Goal: Task Accomplishment & Management: Use online tool/utility

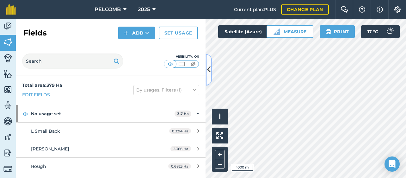
click at [210, 66] on icon at bounding box center [208, 69] width 3 height 11
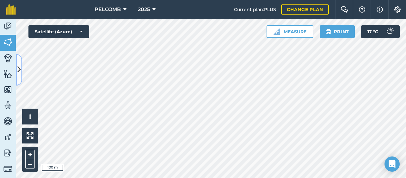
click at [17, 66] on icon at bounding box center [18, 69] width 3 height 11
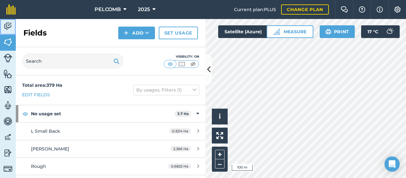
click at [10, 22] on img at bounding box center [7, 25] width 9 height 9
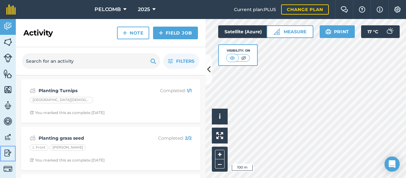
click at [9, 150] on img at bounding box center [7, 152] width 9 height 9
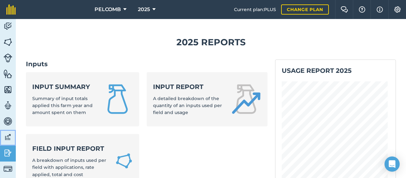
click at [11, 136] on img at bounding box center [7, 136] width 9 height 9
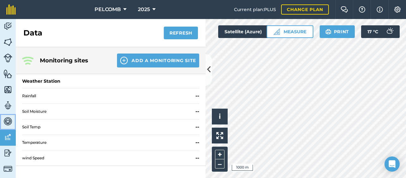
click at [10, 123] on img at bounding box center [7, 120] width 9 height 9
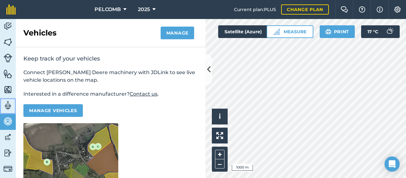
click at [9, 106] on img at bounding box center [7, 105] width 9 height 9
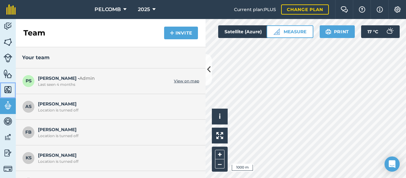
click at [9, 89] on img at bounding box center [7, 89] width 9 height 9
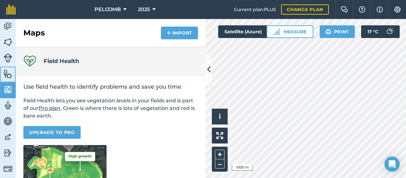
click at [9, 75] on img at bounding box center [7, 73] width 9 height 9
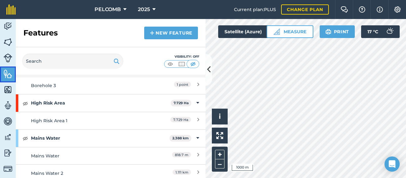
scroll to position [95, 0]
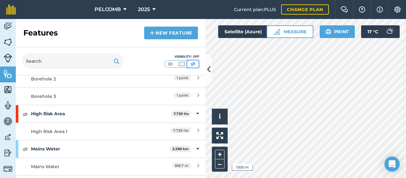
drag, startPoint x: 188, startPoint y: 64, endPoint x: 182, endPoint y: 63, distance: 6.1
click at [182, 63] on div at bounding box center [181, 64] width 35 height 8
click at [182, 63] on img at bounding box center [182, 64] width 8 height 6
click at [171, 63] on img at bounding box center [170, 64] width 8 height 6
click at [26, 113] on img at bounding box center [25, 114] width 6 height 8
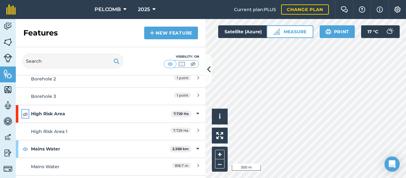
click at [26, 113] on img at bounding box center [25, 114] width 6 height 8
click at [191, 63] on img at bounding box center [193, 64] width 8 height 6
click at [27, 113] on img at bounding box center [25, 114] width 6 height 8
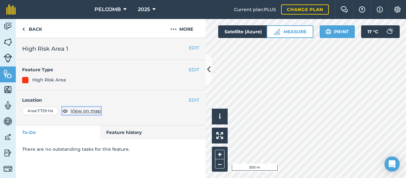
click at [76, 109] on span "View on map" at bounding box center [86, 110] width 30 height 7
click at [191, 100] on button "EDIT" at bounding box center [194, 99] width 10 height 7
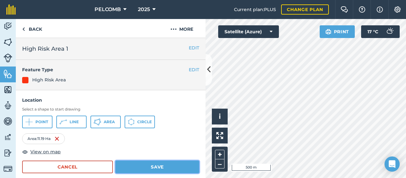
click at [142, 162] on button "Save" at bounding box center [157, 166] width 84 height 13
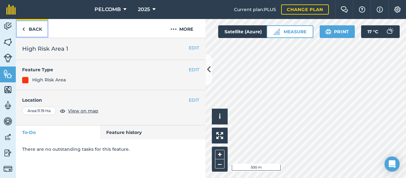
click at [32, 26] on link "Back" at bounding box center [32, 28] width 33 height 19
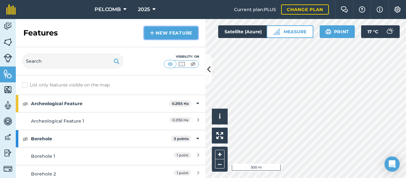
click at [163, 35] on link "New feature" at bounding box center [171, 33] width 54 height 13
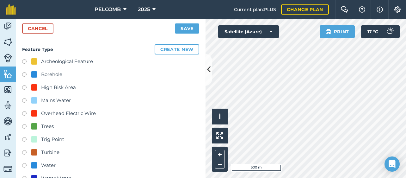
click at [25, 87] on label at bounding box center [26, 88] width 9 height 6
radio input "true"
type input "High Risk Area 2"
click at [188, 48] on button "Create new" at bounding box center [177, 49] width 45 height 10
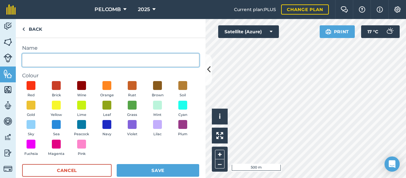
click at [38, 57] on input "Name" at bounding box center [110, 59] width 177 height 13
type input "High Risk Area"
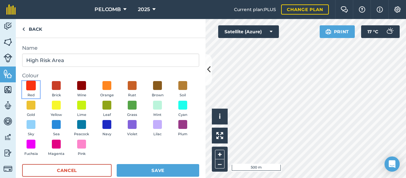
click at [33, 88] on span at bounding box center [31, 86] width 10 height 10
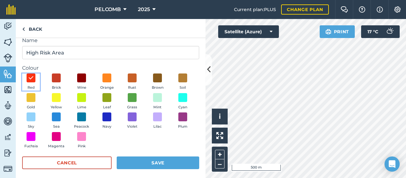
scroll to position [11, 0]
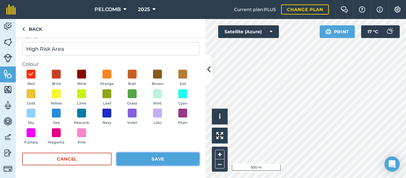
click at [168, 156] on button "Save" at bounding box center [158, 158] width 83 height 13
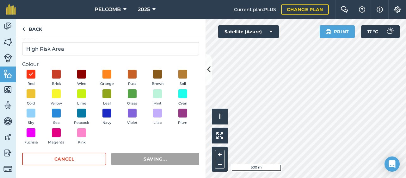
radio input "false"
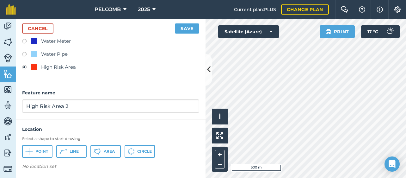
scroll to position [137, 0]
click at [114, 153] on span "Area" at bounding box center [109, 150] width 11 height 5
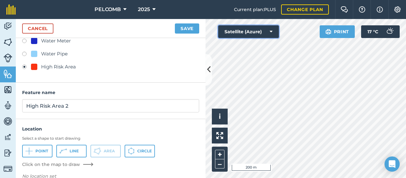
click at [245, 35] on button "Satellite (Azure)" at bounding box center [248, 31] width 61 height 13
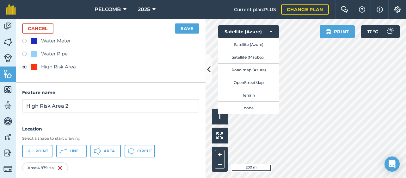
scroll to position [153, 0]
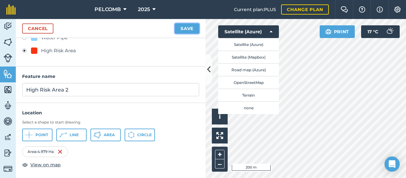
click at [186, 27] on button "Save" at bounding box center [187, 28] width 24 height 10
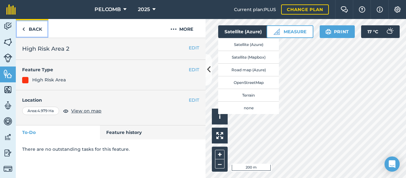
click at [26, 28] on link "Back" at bounding box center [32, 28] width 33 height 19
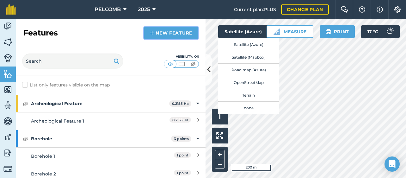
click at [156, 35] on link "New feature" at bounding box center [171, 33] width 54 height 13
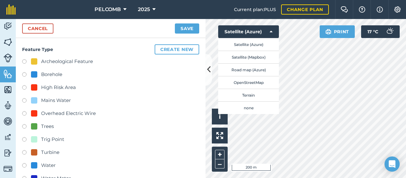
click at [24, 87] on label at bounding box center [26, 88] width 9 height 6
radio input "true"
type input "High Risk Area 2"
click at [180, 49] on button "Create new" at bounding box center [177, 49] width 45 height 10
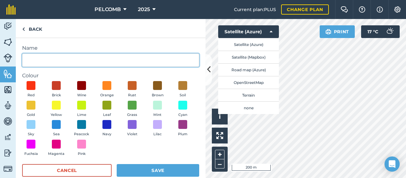
click at [25, 62] on input "Name" at bounding box center [110, 59] width 177 height 13
type input "High Risk Area"
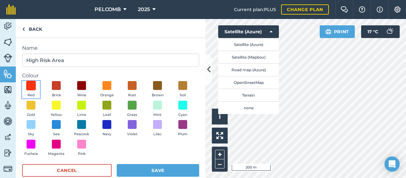
click at [35, 86] on span at bounding box center [31, 86] width 10 height 10
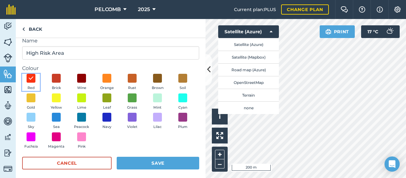
scroll to position [11, 0]
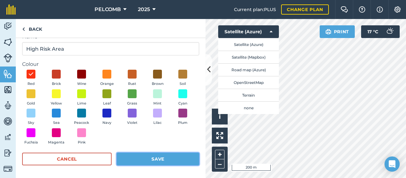
click at [153, 157] on button "Save" at bounding box center [158, 158] width 83 height 13
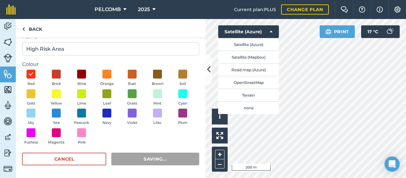
radio input "false"
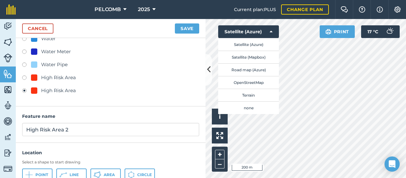
scroll to position [150, 0]
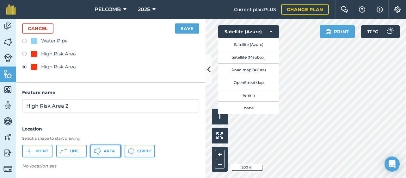
click at [106, 150] on span "Area" at bounding box center [109, 150] width 11 height 5
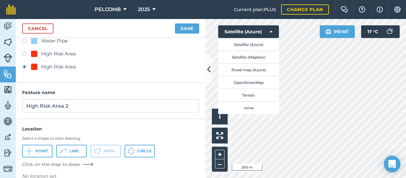
click at [396, 158] on body "PELCOMB 2025 Current plan : PLUS Change plan Farm Chat Help Info Settings PELCO…" at bounding box center [203, 89] width 406 height 178
click at [406, 101] on html "PELCOMB 2025 Current plan : PLUS Change plan Farm Chat Help Info Settings PELCO…" at bounding box center [203, 89] width 406 height 178
click at [406, 143] on html "PELCOMB 2025 Current plan : PLUS Change plan Farm Chat Help Info Settings PELCO…" at bounding box center [203, 89] width 406 height 178
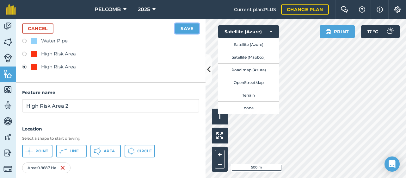
click at [181, 30] on button "Save" at bounding box center [187, 28] width 24 height 10
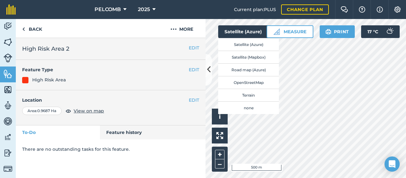
click at [302, 28] on div "Click to start drawing i © 2025 TomTom, Microsoft 500 m + – Satellite (Azure) S…" at bounding box center [306, 98] width 200 height 159
click at [40, 29] on link "Back" at bounding box center [32, 28] width 33 height 19
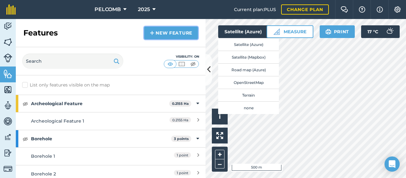
click at [167, 33] on link "New feature" at bounding box center [171, 33] width 54 height 13
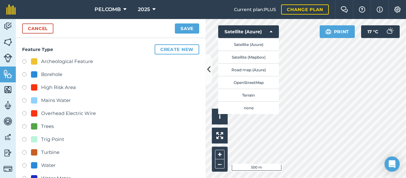
click at [26, 86] on label at bounding box center [26, 88] width 9 height 6
radio input "true"
type input "High Risk Area 2"
click at [167, 48] on button "Create new" at bounding box center [177, 49] width 45 height 10
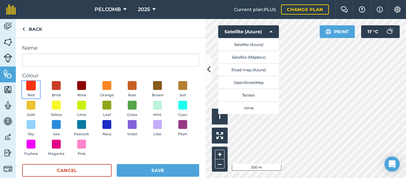
click at [34, 84] on span at bounding box center [31, 86] width 10 height 10
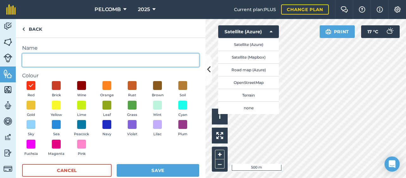
click at [39, 59] on input "Name" at bounding box center [110, 59] width 177 height 13
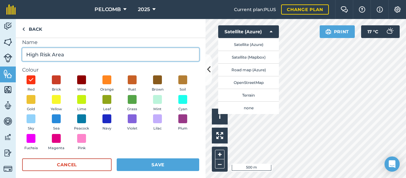
scroll to position [11, 0]
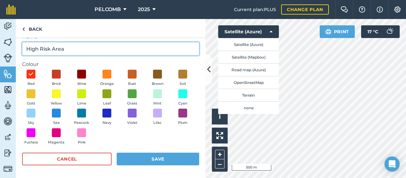
type input "High Risk Area"
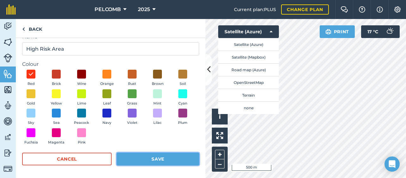
click at [143, 159] on button "Save" at bounding box center [158, 158] width 83 height 13
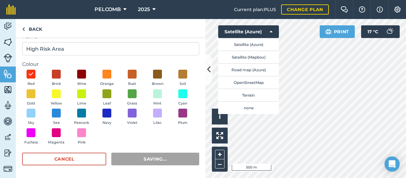
radio input "false"
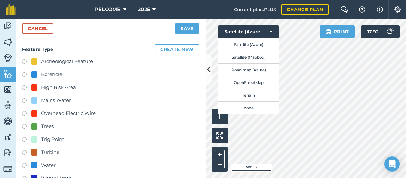
click at [406, 163] on html "PELCOMB 2025 Current plan : PLUS Change plan Farm Chat Help Info Settings PELCO…" at bounding box center [203, 89] width 406 height 178
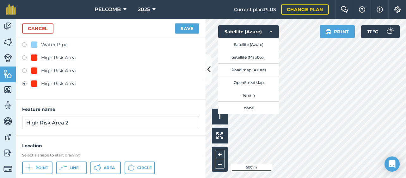
scroll to position [163, 0]
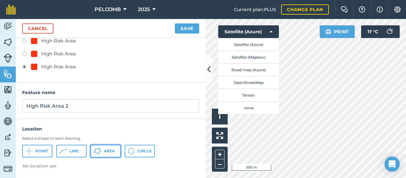
click at [105, 150] on span "Area" at bounding box center [109, 150] width 11 height 5
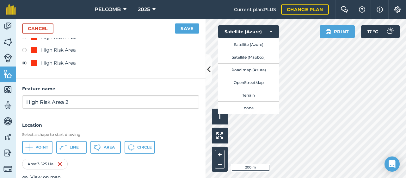
scroll to position [180, 0]
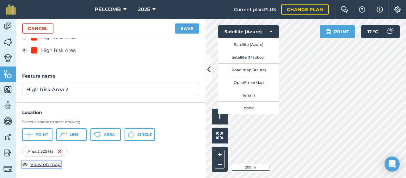
click at [53, 163] on span "View on map" at bounding box center [45, 164] width 30 height 7
click at [406, 64] on html "PELCOMB 2025 Current plan : PLUS Change plan Farm Chat Help Info Settings PELCO…" at bounding box center [203, 89] width 406 height 178
click at [406, 122] on html "PELCOMB 2025 Current plan : PLUS Change plan Farm Chat Help Info Settings PELCO…" at bounding box center [203, 89] width 406 height 178
click at [381, 177] on html "PELCOMB 2025 Current plan : PLUS Change plan Farm Chat Help Info Settings PELCO…" at bounding box center [203, 89] width 406 height 178
click at [406, 79] on html "PELCOMB 2025 Current plan : PLUS Change plan Farm Chat Help Info Settings PELCO…" at bounding box center [203, 89] width 406 height 178
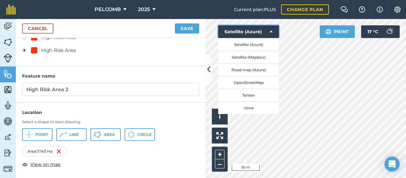
click at [269, 33] on button "Satellite (Azure)" at bounding box center [248, 31] width 61 height 13
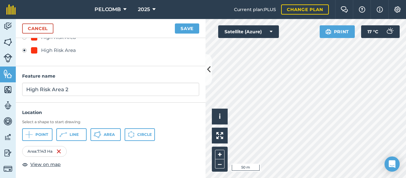
click at [260, 30] on div "Click to start drawing i © 2025 TomTom, Microsoft 50 m + – Satellite (Azure) Pr…" at bounding box center [306, 98] width 200 height 159
click at [371, 0] on html "PELCOMB 2025 Current plan : PLUS Change plan Farm Chat Help Info Settings PELCO…" at bounding box center [203, 89] width 406 height 178
click at [292, 177] on html "PELCOMB 2025 Current plan : PLUS Change plan Farm Chat Help Info Settings PELCO…" at bounding box center [203, 89] width 406 height 178
click at [276, 177] on html "PELCOMB 2025 Current plan : PLUS Change plan Farm Chat Help Info Settings PELCO…" at bounding box center [203, 89] width 406 height 178
click at [260, 177] on html "PELCOMB 2025 Current plan : PLUS Change plan Farm Chat Help Info Settings PELCO…" at bounding box center [203, 89] width 406 height 178
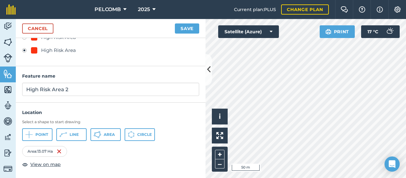
click at [271, 38] on div "Click to start drawing i © 2025 TomTom, Microsoft 50 m + – Satellite (Azure) Pr…" at bounding box center [306, 98] width 200 height 159
click at [274, 27] on div "Click to start drawing i © 2025 TomTom, Microsoft 50 m + – Satellite (Azure) Pr…" at bounding box center [306, 98] width 200 height 159
click at [340, 36] on div "Click to start drawing i © 2025 TomTom, Microsoft 50 m + – Satellite (Azure) Pr…" at bounding box center [306, 98] width 200 height 159
click at [335, 18] on div "PELCOMB 2025 Current plan : PLUS Change plan Farm Chat Help Info Settings PELCO…" at bounding box center [203, 89] width 406 height 178
click at [241, 13] on div "PELCOMB 2025 Current plan : PLUS Change plan Farm Chat Help Info Settings PELCO…" at bounding box center [203, 89] width 406 height 178
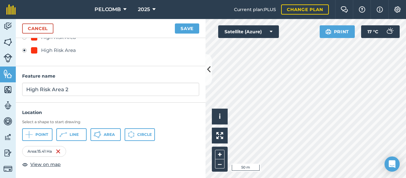
click at [321, 177] on html "PELCOMB 2025 Current plan : PLUS Change plan Farm Chat Help Info Settings PELCO…" at bounding box center [203, 89] width 406 height 178
click at [186, 28] on button "Save" at bounding box center [187, 28] width 24 height 10
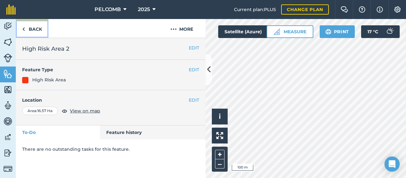
click at [30, 28] on link "Back" at bounding box center [32, 28] width 33 height 19
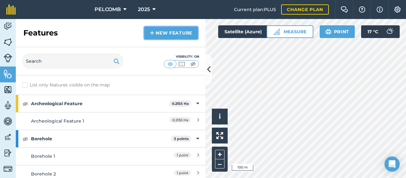
click at [156, 35] on link "New feature" at bounding box center [171, 33] width 54 height 13
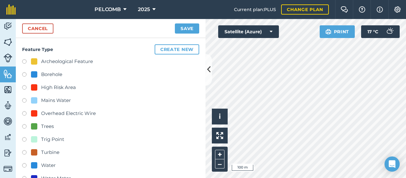
click at [44, 84] on div "High Risk Area" at bounding box center [58, 87] width 35 height 8
radio input "true"
type input "High Risk Area 2"
click at [182, 49] on button "Create new" at bounding box center [177, 49] width 45 height 10
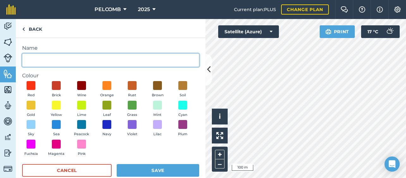
click at [57, 59] on input "Name" at bounding box center [110, 59] width 177 height 13
type input "High Risk Area"
click at [22, 81] on button "Red" at bounding box center [31, 89] width 18 height 17
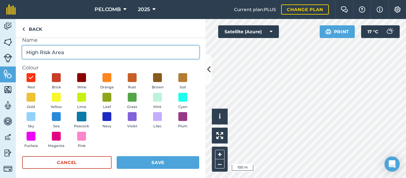
scroll to position [11, 0]
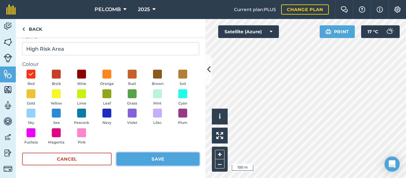
click at [161, 158] on button "Save" at bounding box center [158, 158] width 83 height 13
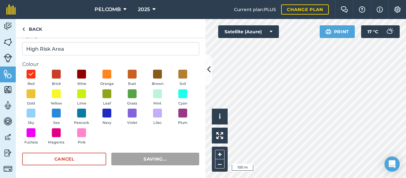
radio input "false"
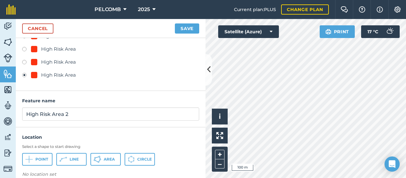
scroll to position [176, 0]
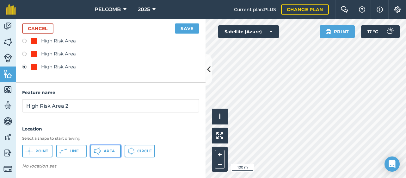
click at [116, 148] on button "Area" at bounding box center [105, 150] width 30 height 13
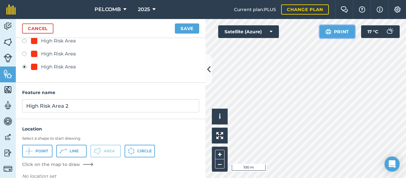
click at [327, 37] on button "Print" at bounding box center [337, 31] width 35 height 13
click at [224, 106] on div "Click to start drawing i © 2025 TomTom, Microsoft 100 m + –" at bounding box center [306, 98] width 200 height 159
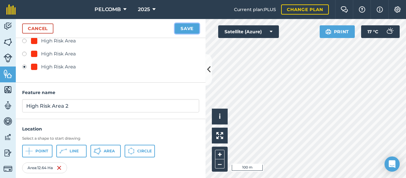
click at [192, 26] on button "Save" at bounding box center [187, 28] width 24 height 10
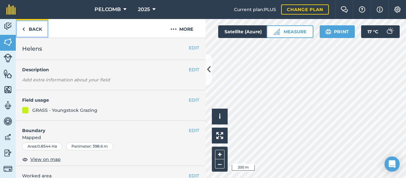
click at [39, 28] on link "Back" at bounding box center [32, 28] width 33 height 19
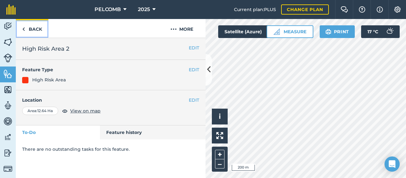
click at [32, 27] on link "Back" at bounding box center [32, 28] width 33 height 19
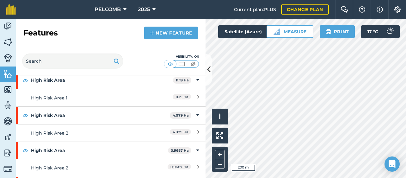
scroll to position [126, 0]
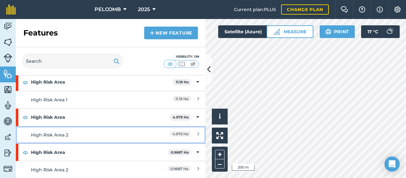
click at [58, 131] on div "High Risk Area 2" at bounding box center [87, 134] width 112 height 7
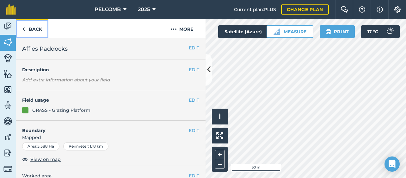
click at [34, 28] on link "Back" at bounding box center [32, 28] width 33 height 19
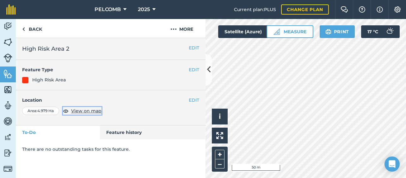
click at [79, 110] on span "View on map" at bounding box center [86, 110] width 30 height 7
click at [42, 32] on link "Back" at bounding box center [32, 28] width 33 height 19
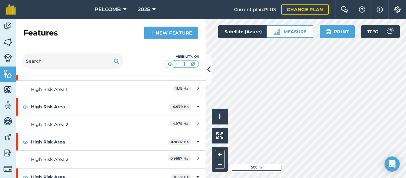
scroll to position [126, 0]
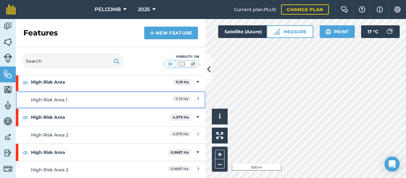
click at [61, 99] on div "High Risk Area 1" at bounding box center [87, 99] width 112 height 7
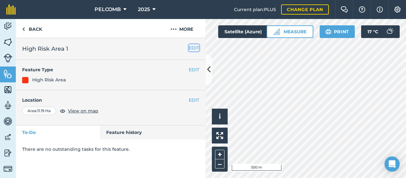
click at [198, 49] on button "EDIT" at bounding box center [194, 47] width 10 height 7
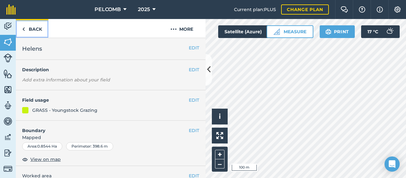
click at [37, 30] on link "Back" at bounding box center [32, 28] width 33 height 19
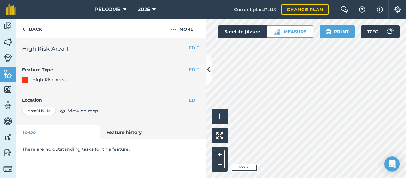
click at [40, 111] on div "Area : 11.19 Ha" at bounding box center [39, 111] width 34 height 8
click at [82, 110] on span "View on map" at bounding box center [83, 110] width 30 height 7
click at [192, 46] on button "EDIT" at bounding box center [194, 47] width 10 height 7
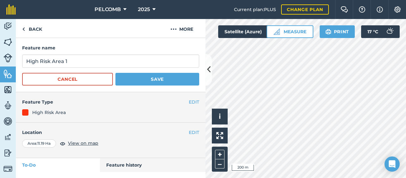
scroll to position [13, 0]
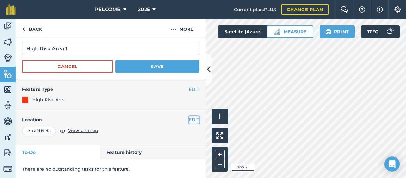
click at [189, 119] on button "EDIT" at bounding box center [194, 119] width 10 height 7
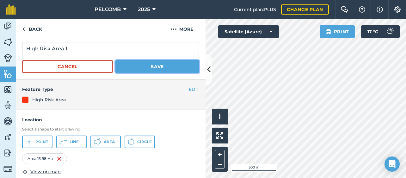
click at [155, 67] on button "Save" at bounding box center [157, 66] width 84 height 13
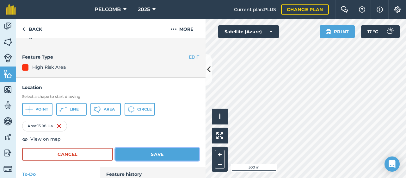
click at [162, 151] on button "Save" at bounding box center [157, 154] width 84 height 13
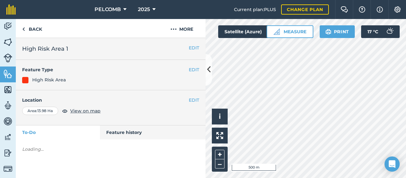
scroll to position [0, 0]
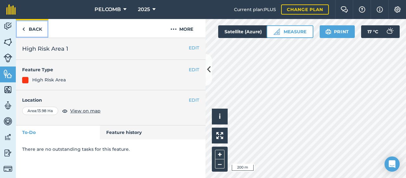
click at [37, 29] on link "Back" at bounding box center [32, 28] width 33 height 19
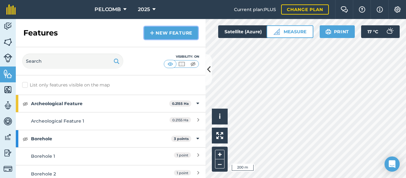
click at [172, 34] on link "New feature" at bounding box center [171, 33] width 54 height 13
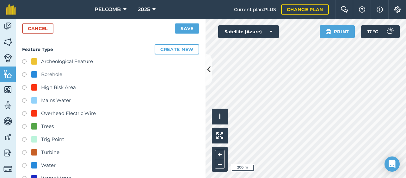
click at [24, 87] on label at bounding box center [26, 88] width 9 height 6
radio input "true"
type input "High Risk Area 2"
click at [176, 49] on button "Create new" at bounding box center [177, 49] width 45 height 10
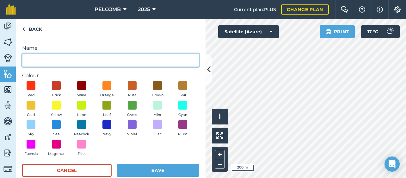
click at [30, 60] on input "Name" at bounding box center [110, 59] width 177 height 13
type input "High Risk Area"
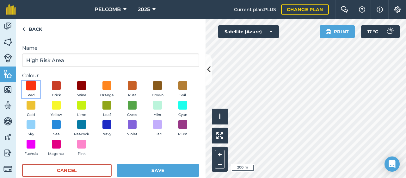
click at [29, 86] on span at bounding box center [31, 86] width 10 height 10
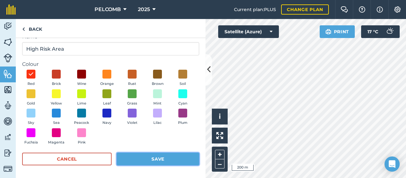
click at [169, 158] on button "Save" at bounding box center [158, 158] width 83 height 13
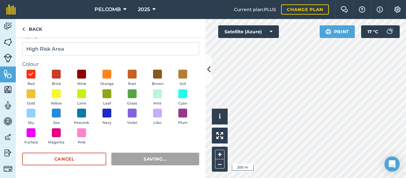
radio input "false"
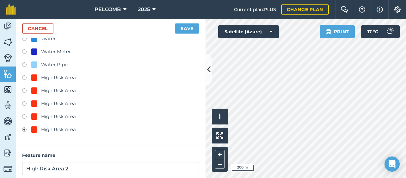
scroll to position [189, 0]
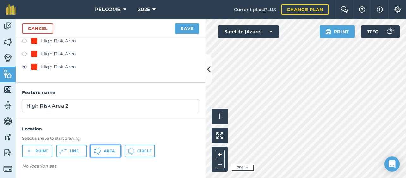
click at [99, 151] on icon at bounding box center [100, 152] width 2 height 2
click at [188, 29] on button "Save" at bounding box center [187, 28] width 24 height 10
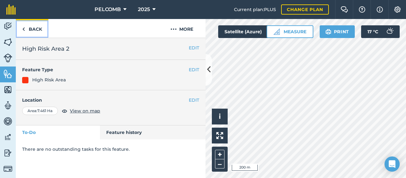
click at [29, 29] on link "Back" at bounding box center [32, 28] width 33 height 19
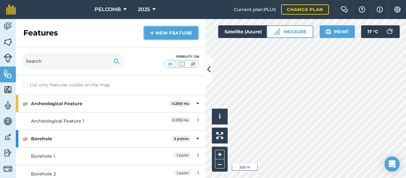
click at [169, 31] on link "New feature" at bounding box center [171, 33] width 54 height 13
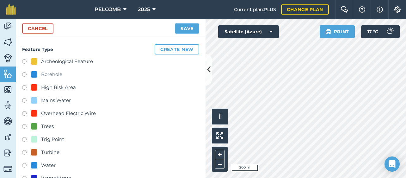
click at [51, 86] on div "High Risk Area" at bounding box center [58, 87] width 35 height 8
radio input "true"
type input "High Risk Area 2"
click at [186, 49] on button "Create new" at bounding box center [177, 49] width 45 height 10
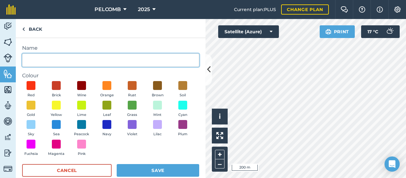
click at [34, 58] on input "Name" at bounding box center [110, 59] width 177 height 13
type input "High Risk Area"
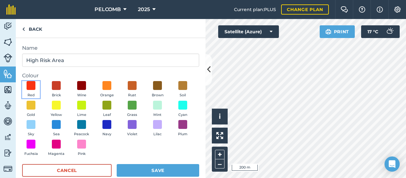
click at [35, 84] on button "Red" at bounding box center [31, 89] width 18 height 17
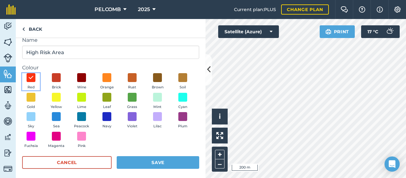
scroll to position [11, 0]
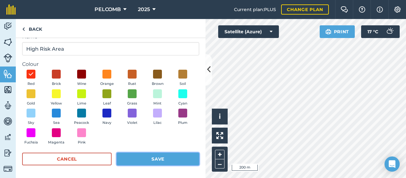
click at [166, 157] on button "Save" at bounding box center [158, 158] width 83 height 13
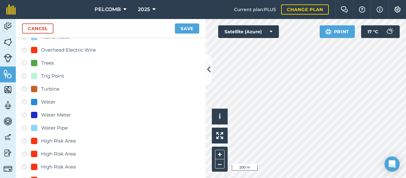
scroll to position [0, 0]
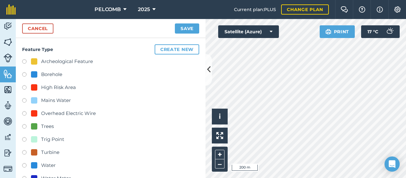
click at [28, 87] on label at bounding box center [26, 88] width 9 height 6
radio input "true"
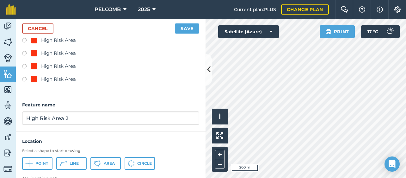
scroll to position [202, 0]
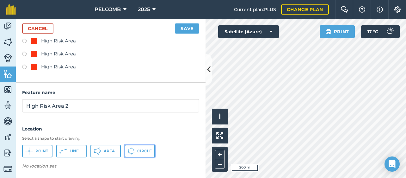
click at [129, 148] on icon at bounding box center [130, 148] width 2 height 1
click at [66, 164] on img at bounding box center [66, 168] width 5 height 8
click at [134, 152] on icon at bounding box center [131, 150] width 7 height 7
click at [150, 148] on span "Circle" at bounding box center [144, 150] width 15 height 5
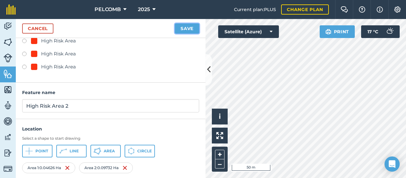
click at [187, 29] on button "Save" at bounding box center [187, 28] width 24 height 10
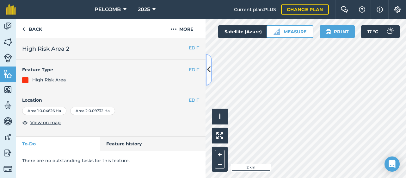
click at [209, 66] on icon at bounding box center [208, 69] width 3 height 11
